Goal: Find contact information: Find contact information

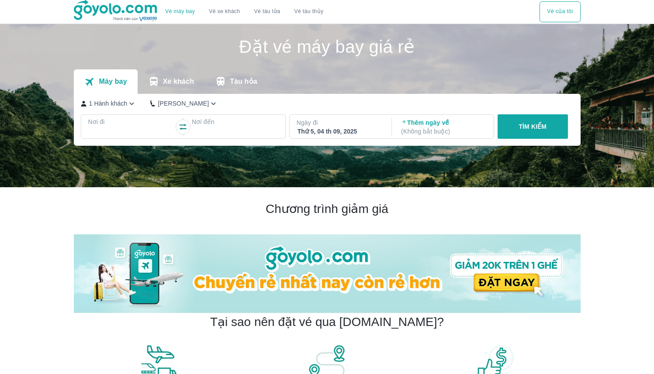
click at [427, 9] on div "Vé máy bay Vé xe khách Vé tàu lửa Vé tàu thủy Vé của tôi" at bounding box center [327, 11] width 507 height 23
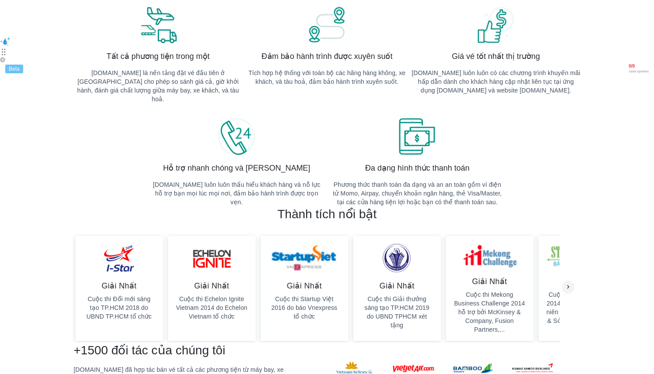
scroll to position [510, 0]
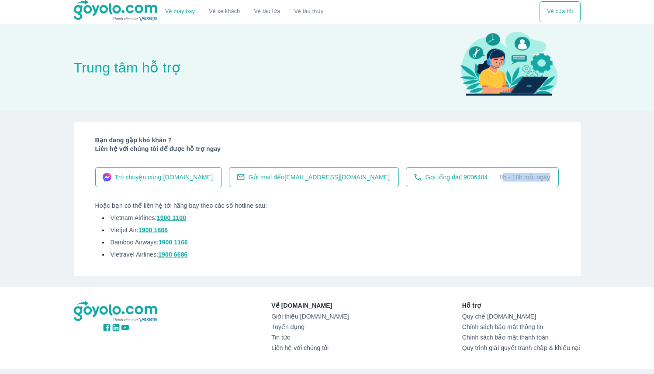
drag, startPoint x: 487, startPoint y: 180, endPoint x: 516, endPoint y: 182, distance: 29.0
click at [516, 182] on div "Gọi tổng đài 19006484 8h - 18h mỗi ngày" at bounding box center [482, 177] width 153 height 20
